Goal: Transaction & Acquisition: Purchase product/service

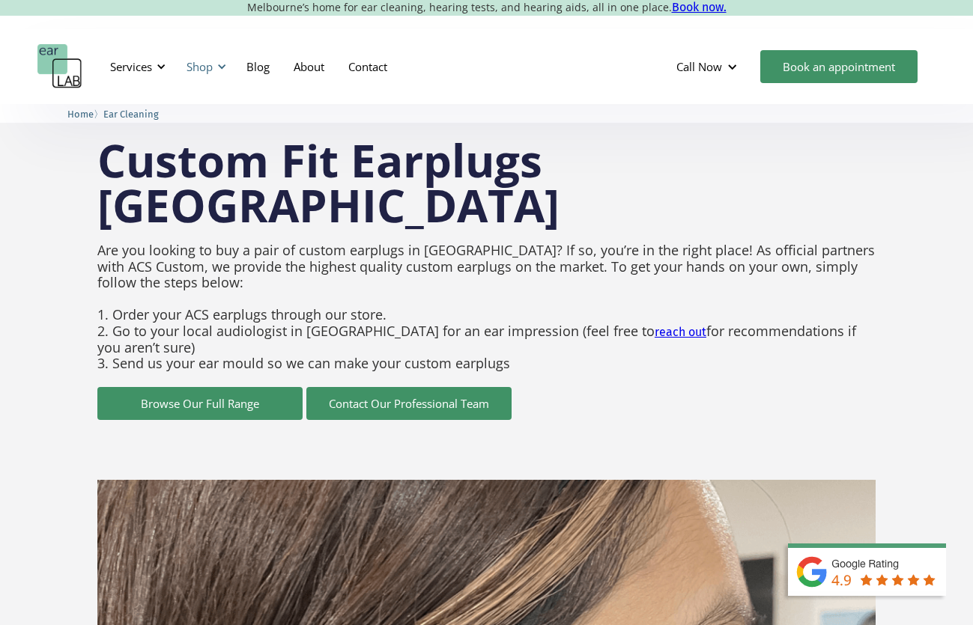
click at [192, 63] on div "Shop" at bounding box center [199, 66] width 26 height 15
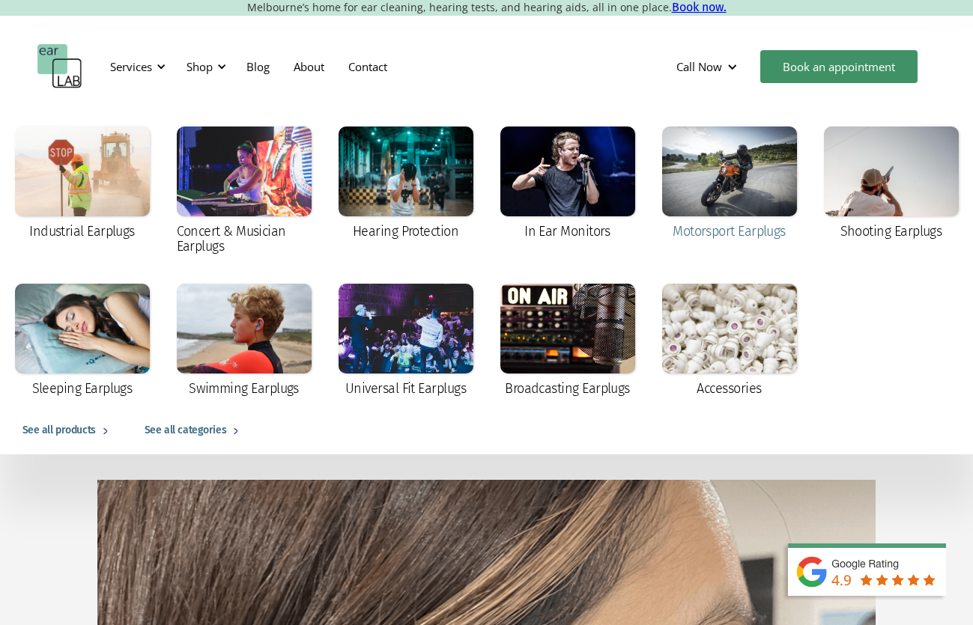
click at [693, 225] on div "Motorsport Earplugs" at bounding box center [728, 231] width 113 height 15
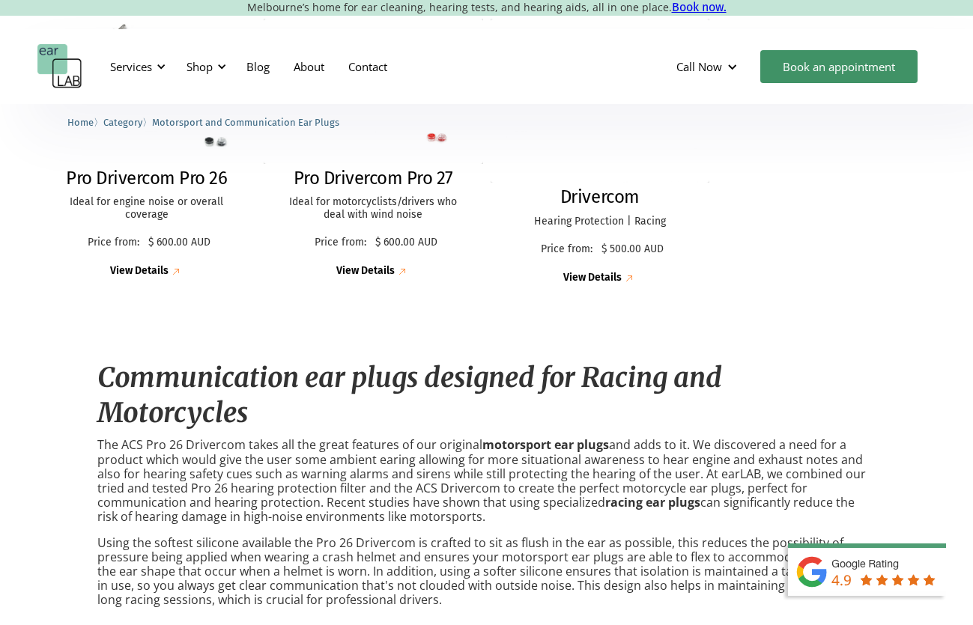
scroll to position [299, 0]
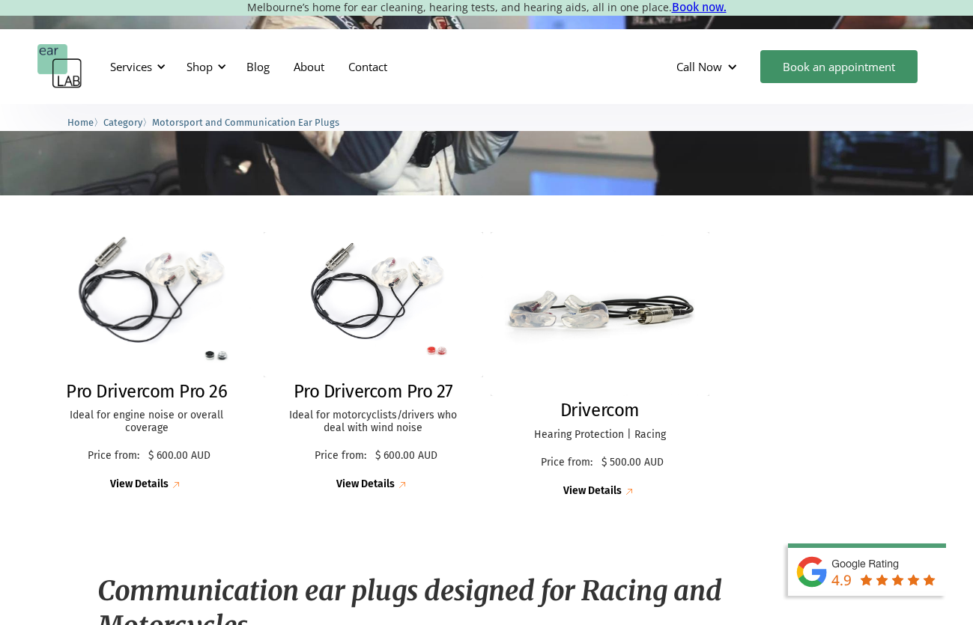
click at [167, 300] on img at bounding box center [146, 304] width 240 height 159
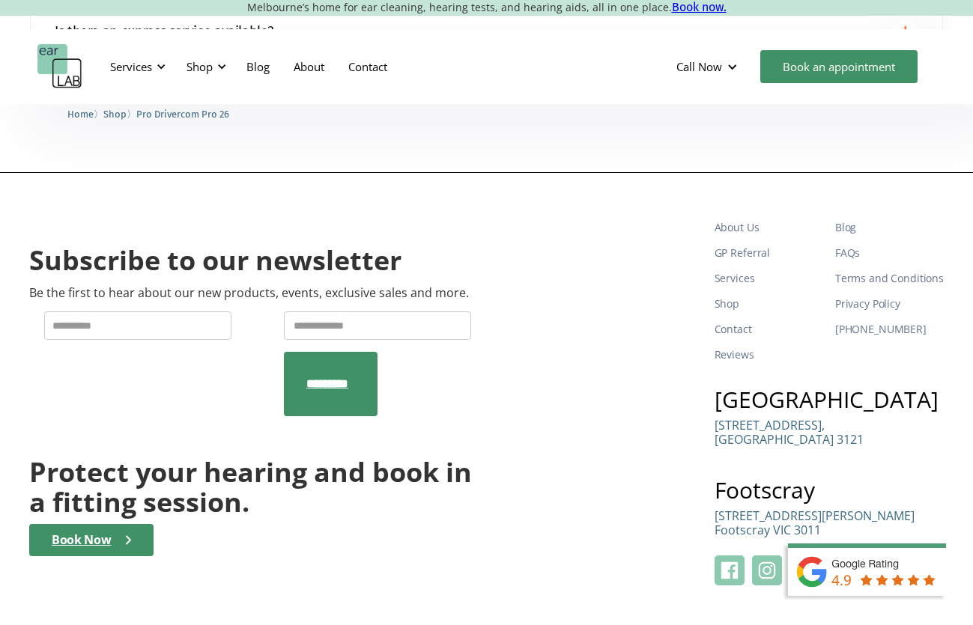
scroll to position [2233, 0]
